Goal: Find contact information: Find contact information

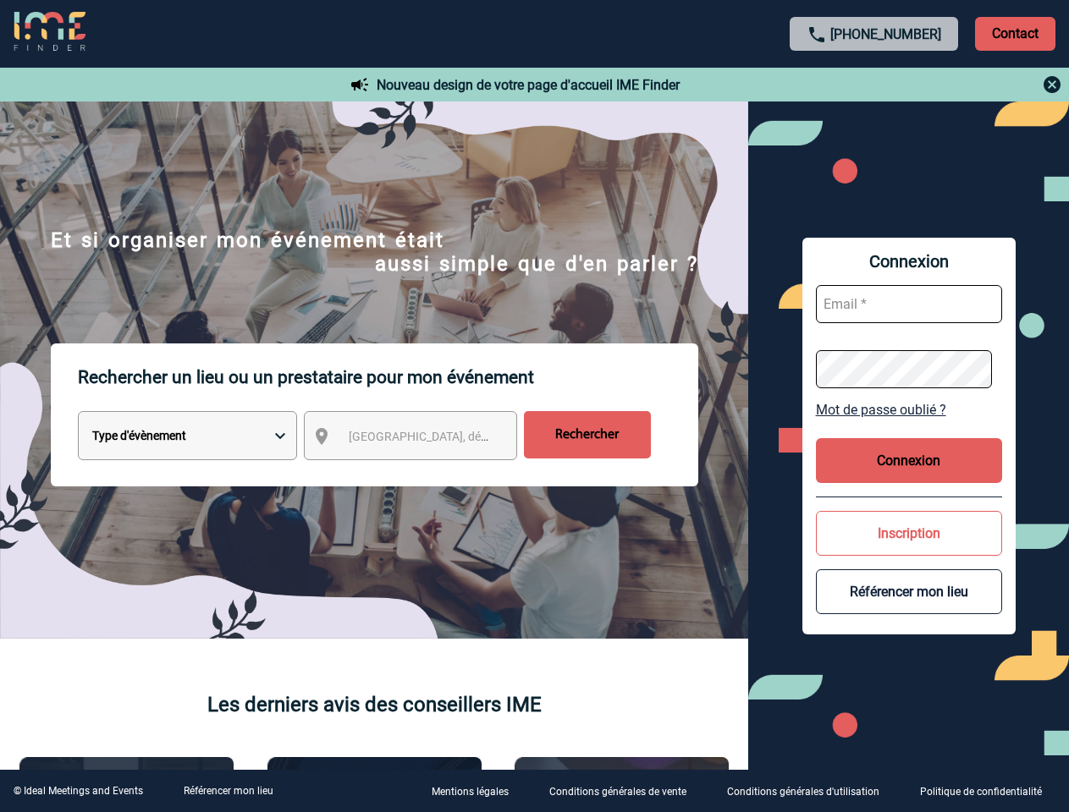
click at [534, 406] on p "Rechercher un lieu ou un prestataire pour mon événement" at bounding box center [388, 378] width 620 height 68
click at [1015, 33] on p "Contact" at bounding box center [1015, 34] width 80 height 34
click at [874, 85] on div at bounding box center [874, 84] width 377 height 20
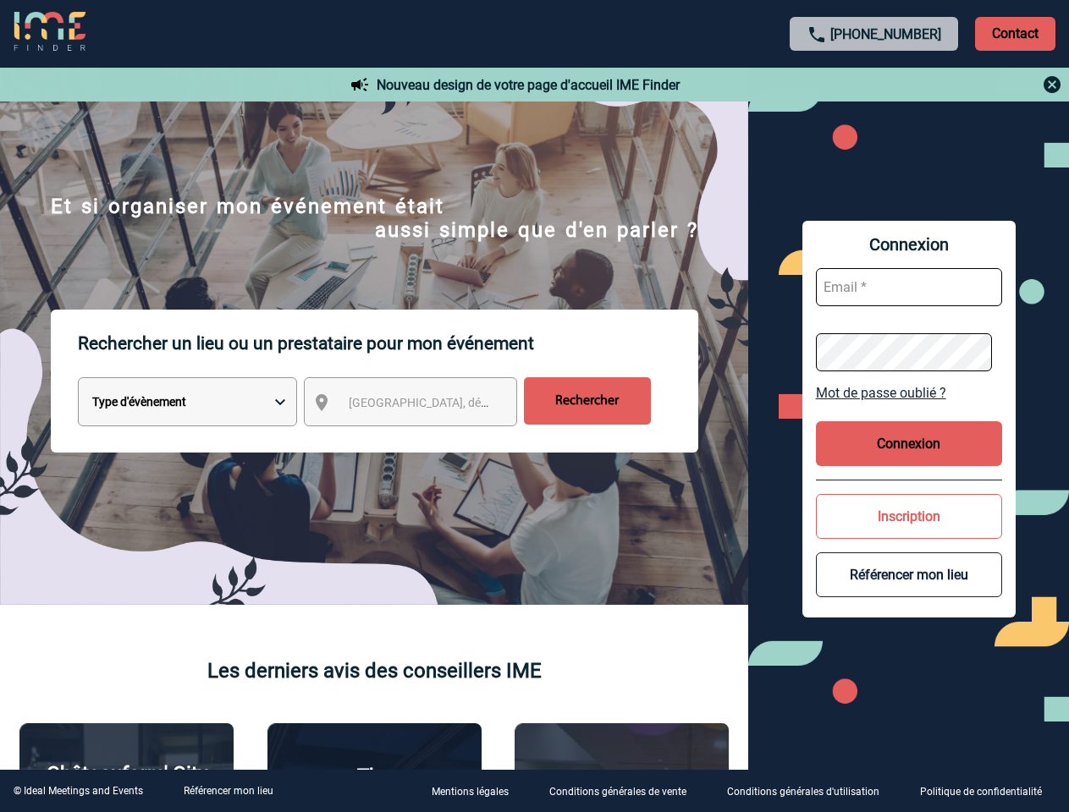
click at [426, 439] on div at bounding box center [362, 275] width 724 height 550
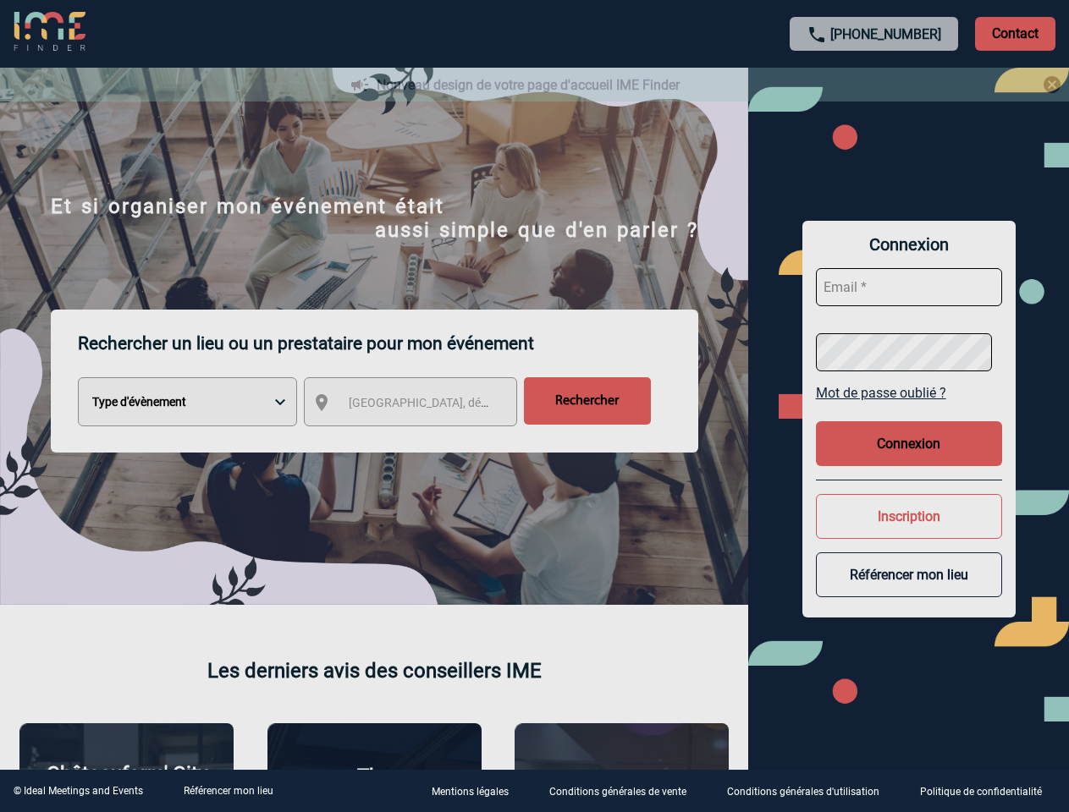
click at [909, 410] on div at bounding box center [534, 406] width 1069 height 812
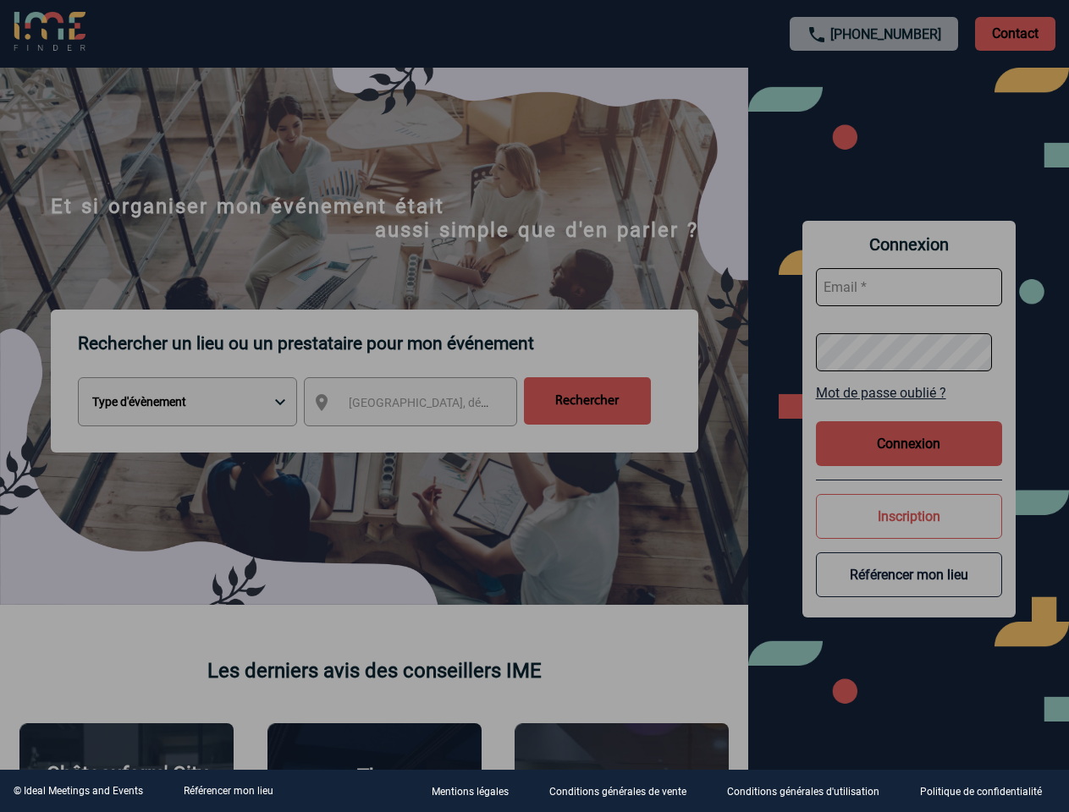
click at [909, 460] on div at bounding box center [534, 406] width 1069 height 812
click at [909, 533] on div at bounding box center [534, 406] width 1069 height 812
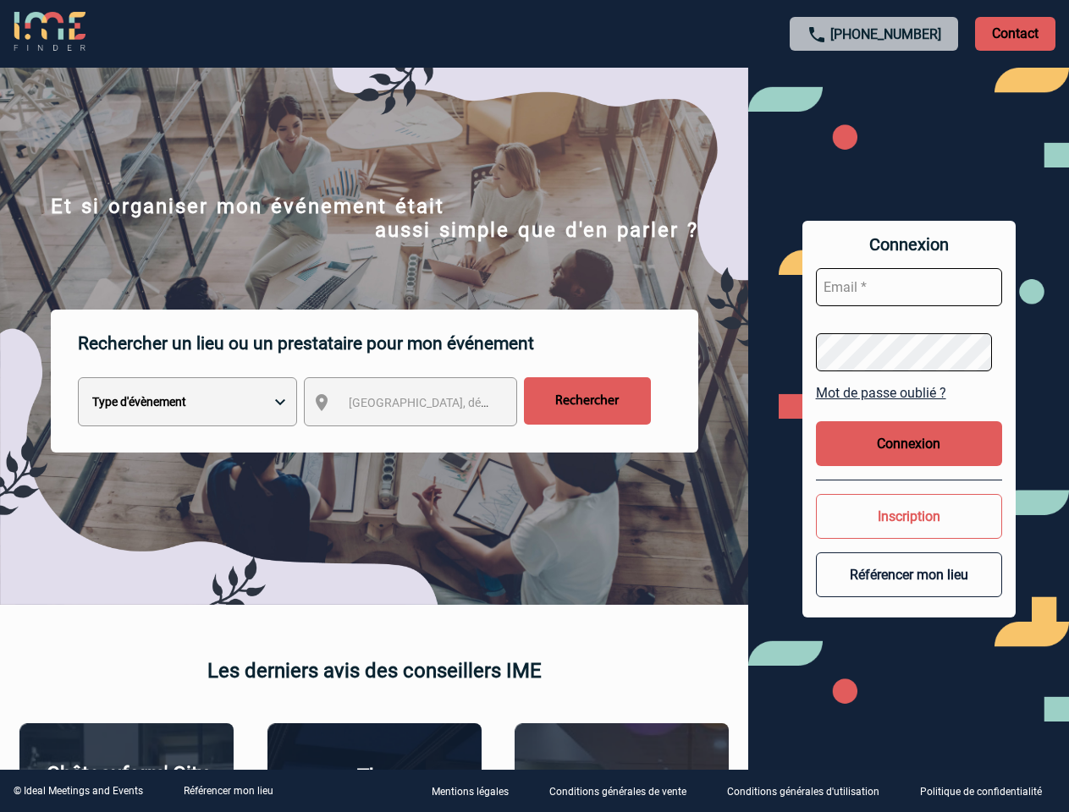
click at [909, 592] on button "Référencer mon lieu" at bounding box center [909, 575] width 186 height 45
click at [228, 791] on link "Référencer mon lieu" at bounding box center [229, 791] width 90 height 12
